Goal: Task Accomplishment & Management: Manage account settings

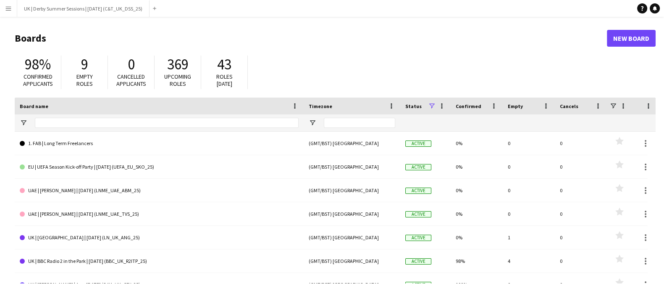
click at [10, 5] on app-icon "Menu" at bounding box center [8, 8] width 7 height 7
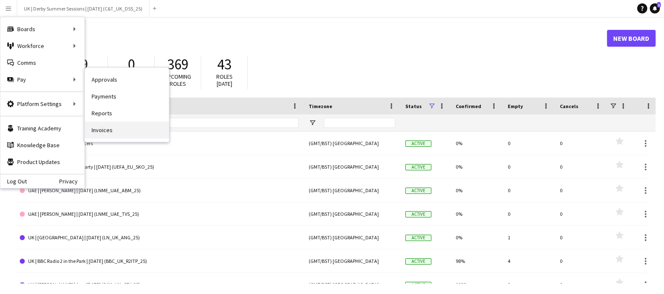
click at [105, 126] on link "Invoices" at bounding box center [127, 129] width 84 height 17
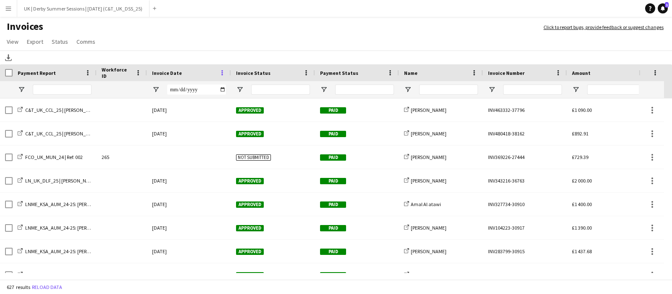
click at [223, 74] on span at bounding box center [223, 73] width 8 height 8
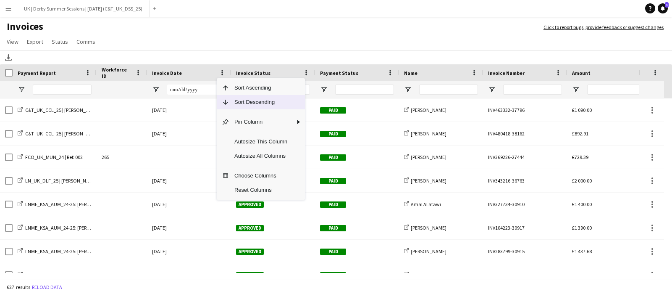
click at [237, 100] on span "Sort Descending" at bounding box center [260, 102] width 63 height 14
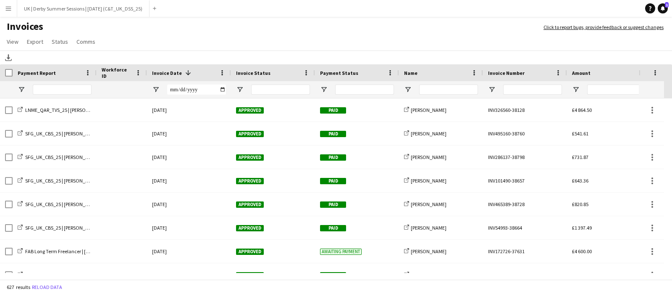
click at [3, 1] on button "Menu" at bounding box center [8, 8] width 17 height 17
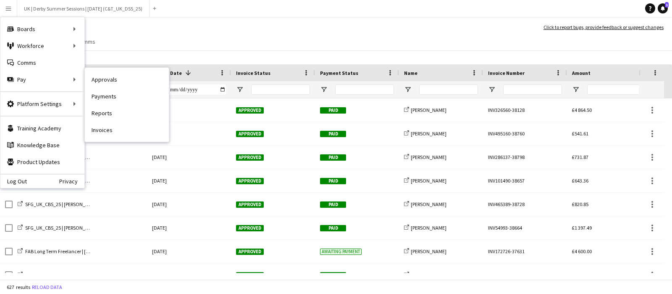
drag, startPoint x: 114, startPoint y: 76, endPoint x: 116, endPoint y: 142, distance: 66.0
click at [115, 76] on link "Approvals" at bounding box center [127, 79] width 84 height 17
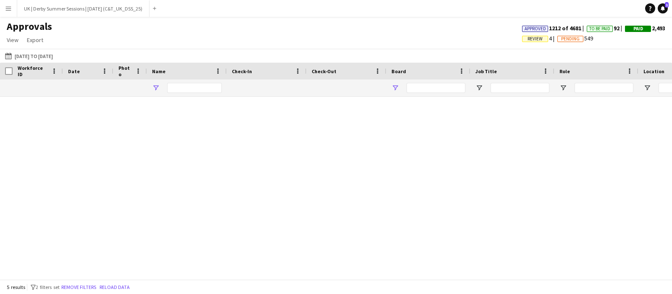
type input "******"
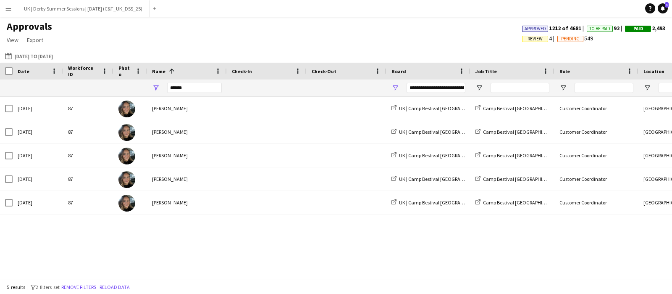
click at [530, 37] on span "Review" at bounding box center [535, 38] width 15 height 5
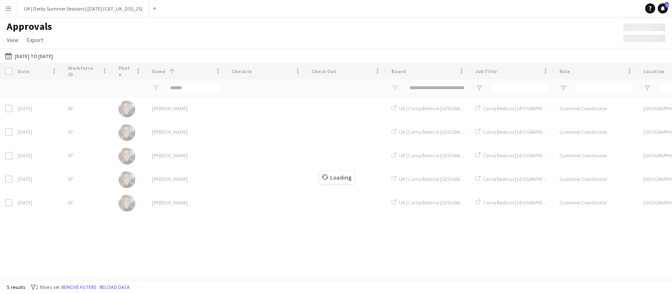
type input "***"
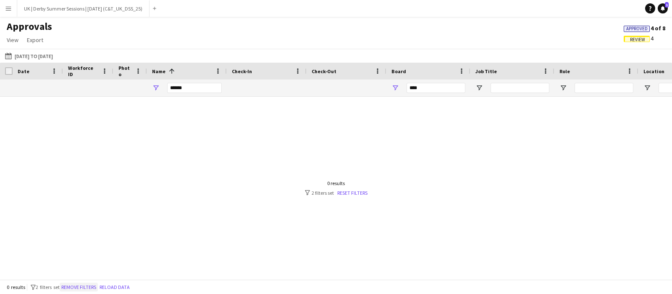
click at [84, 284] on button "Remove filters" at bounding box center [79, 286] width 38 height 9
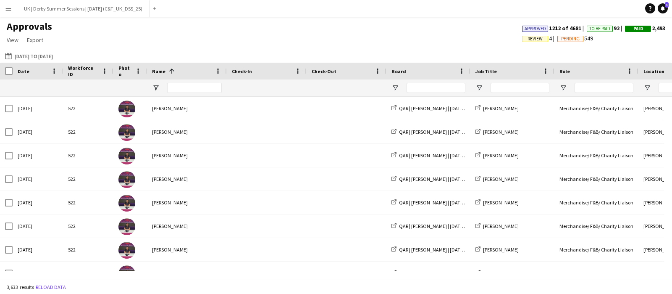
click at [533, 39] on span "Review" at bounding box center [535, 38] width 15 height 5
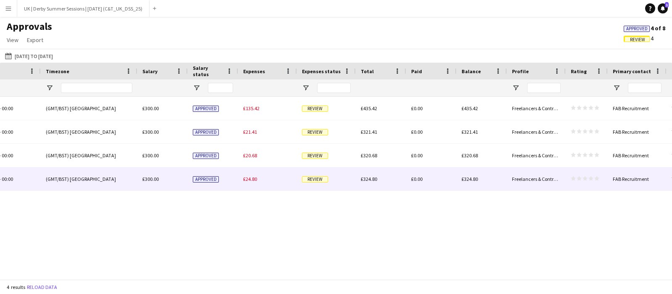
click at [254, 177] on span "£24.80" at bounding box center [250, 179] width 14 height 6
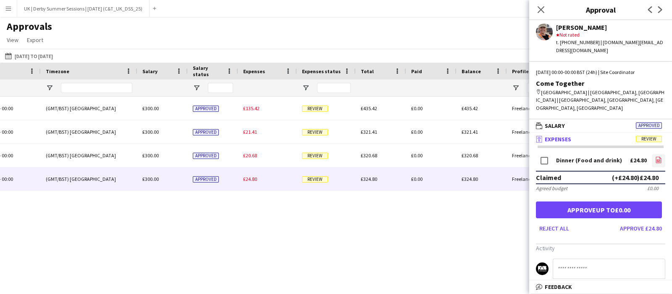
click at [656, 156] on icon "file-image" at bounding box center [659, 159] width 7 height 7
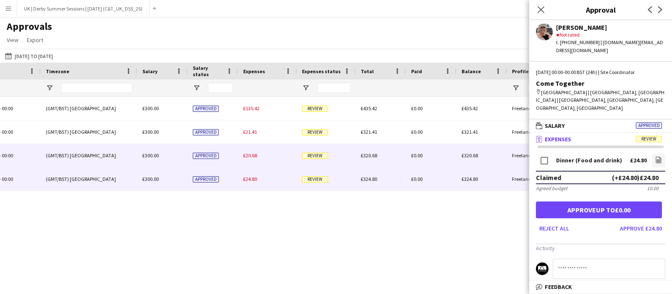
click at [244, 157] on span "£20.68" at bounding box center [250, 155] width 14 height 6
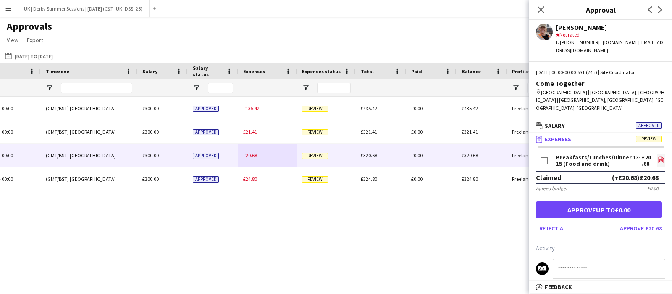
click at [658, 156] on icon "file-image" at bounding box center [661, 159] width 7 height 7
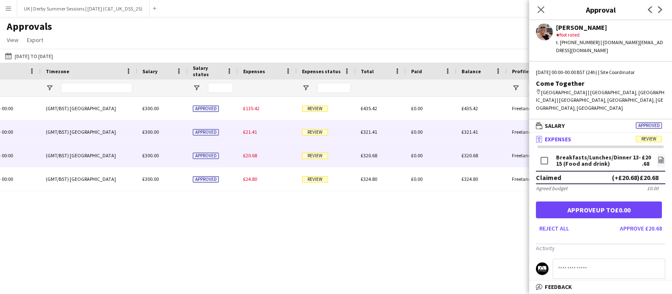
click at [253, 133] on span "£21.41" at bounding box center [250, 132] width 14 height 6
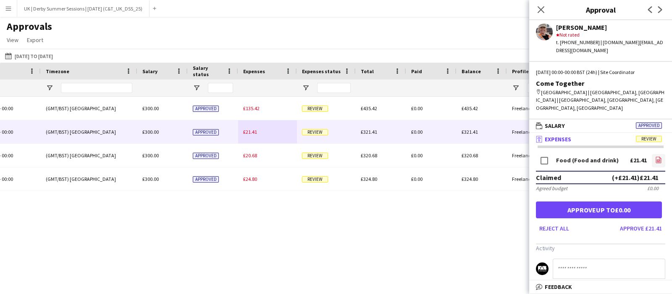
click at [656, 156] on app-icon "file-image" at bounding box center [659, 160] width 7 height 8
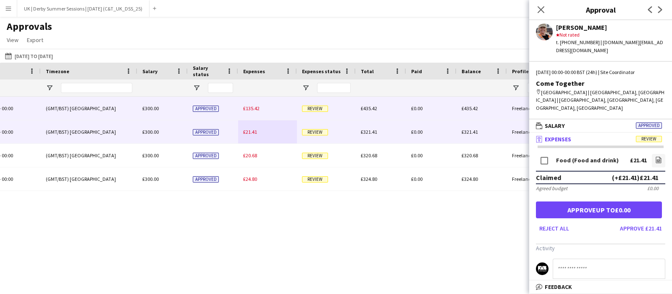
click at [256, 111] on span "£135.42" at bounding box center [251, 108] width 16 height 6
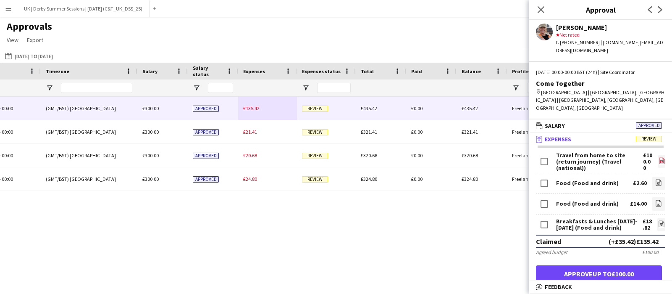
click at [659, 157] on icon "file-image" at bounding box center [662, 160] width 7 height 7
click at [656, 179] on app-icon "file-image" at bounding box center [659, 183] width 7 height 8
click at [652, 197] on link "file-image" at bounding box center [658, 203] width 13 height 13
click at [659, 221] on icon at bounding box center [661, 224] width 5 height 6
